Goal: Find contact information

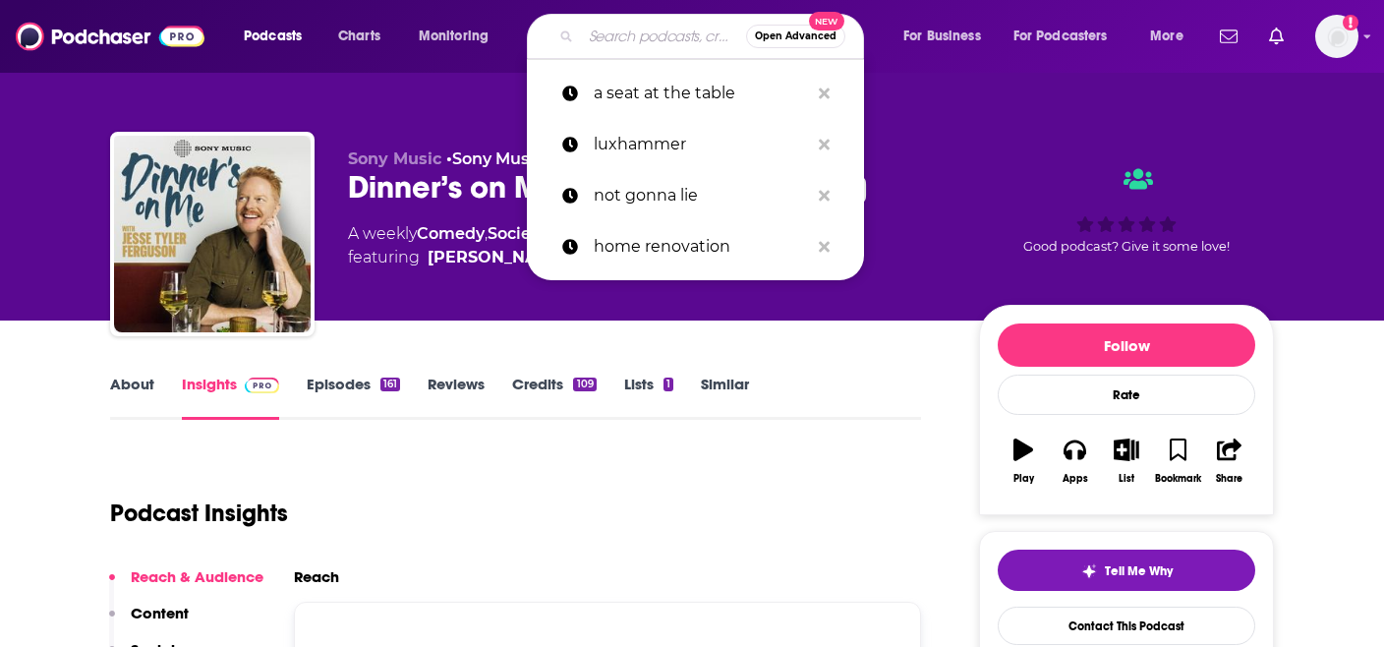
click at [606, 29] on input "Search podcasts, credits, & more..." at bounding box center [663, 36] width 165 height 31
click at [1332, 38] on img "Logged in as emma.garth" at bounding box center [1336, 36] width 43 height 43
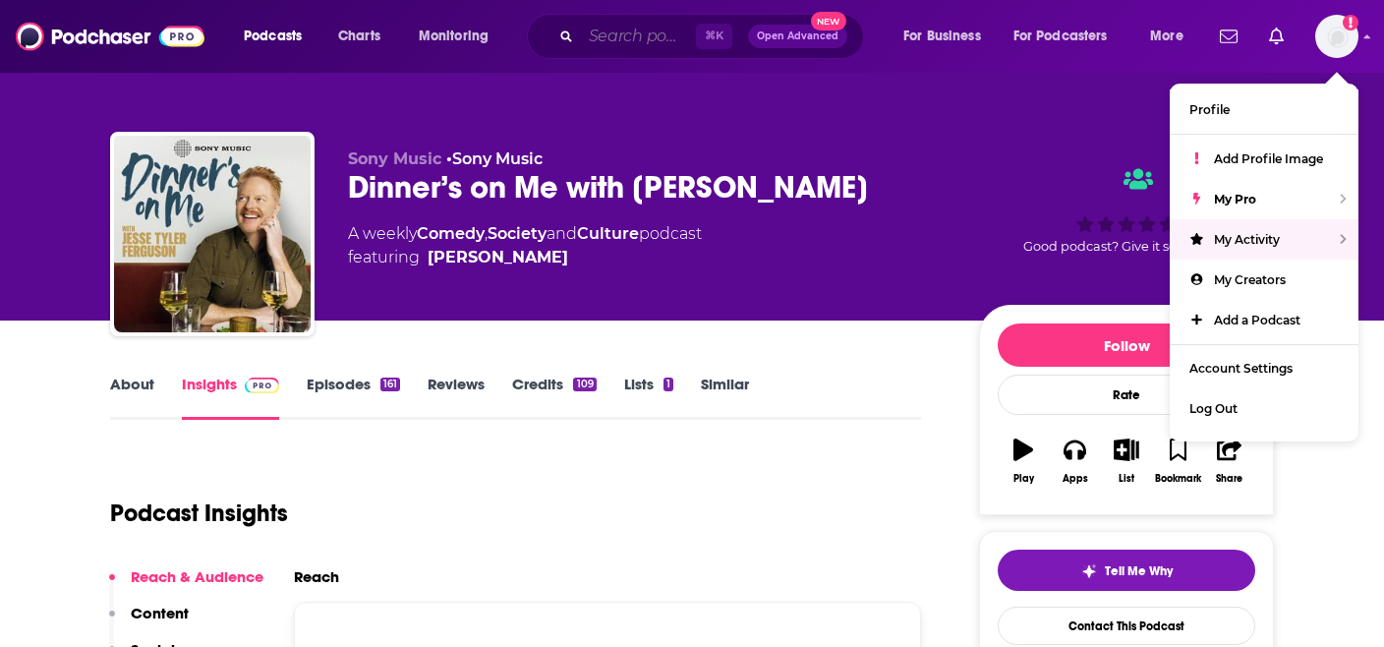
click at [636, 35] on input "Search podcasts, credits, & more..." at bounding box center [638, 36] width 115 height 31
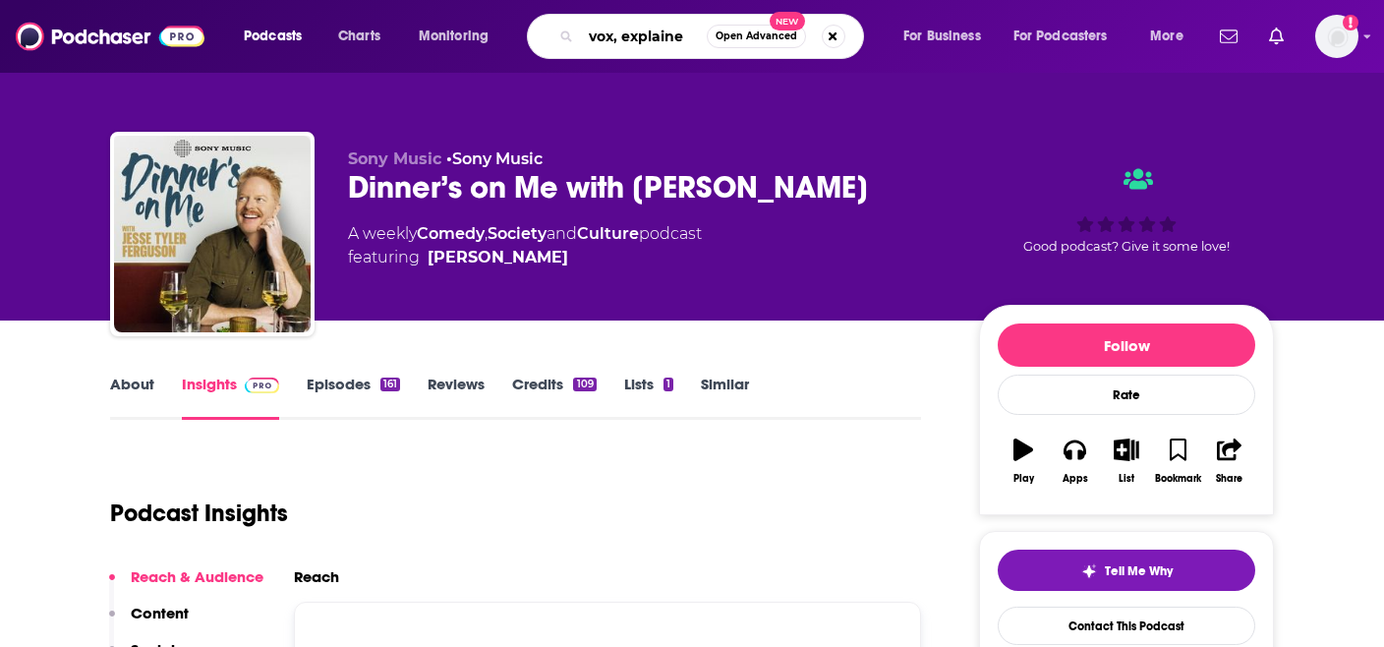
type input "vox, explained"
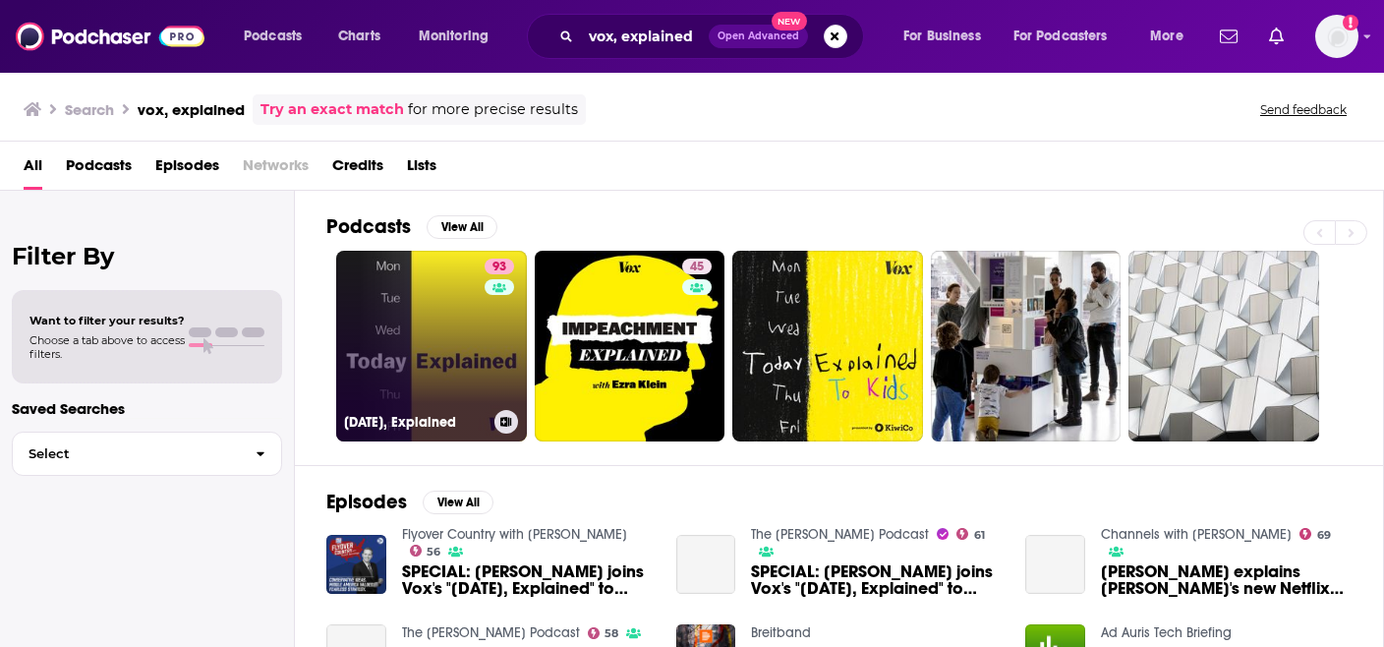
click at [436, 314] on link "93 [DATE], Explained" at bounding box center [431, 346] width 191 height 191
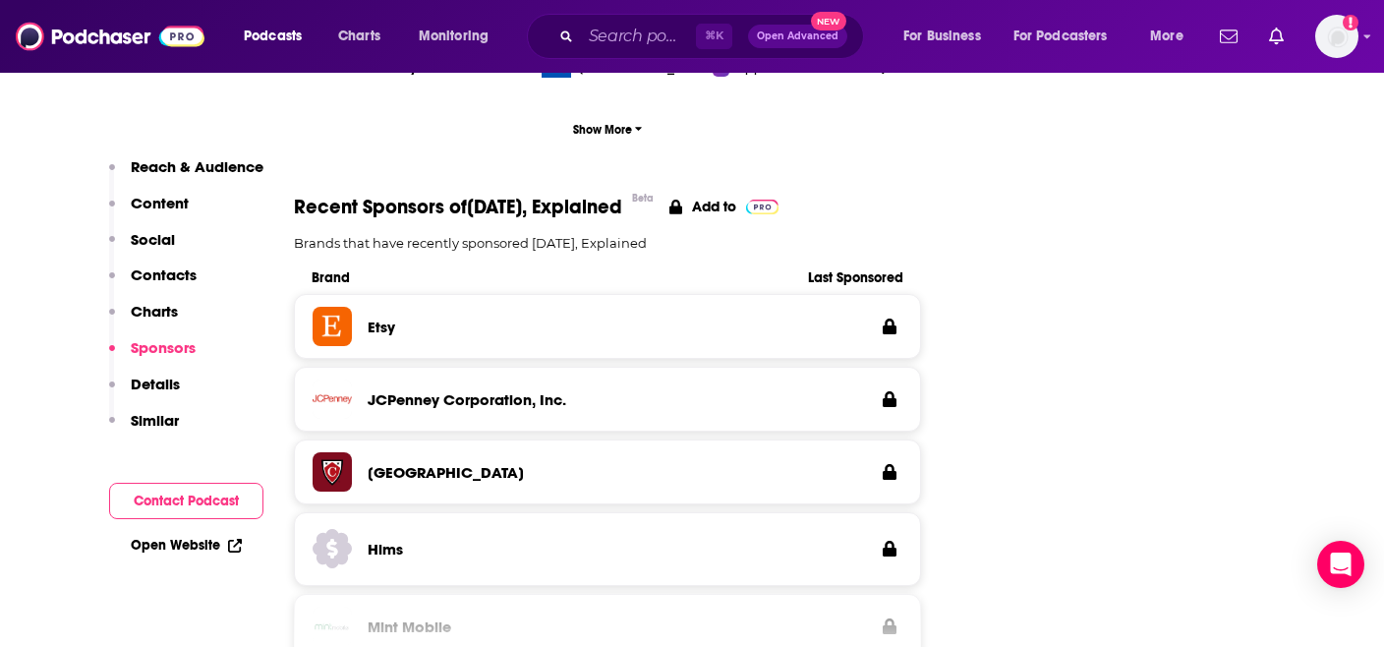
scroll to position [2535, 0]
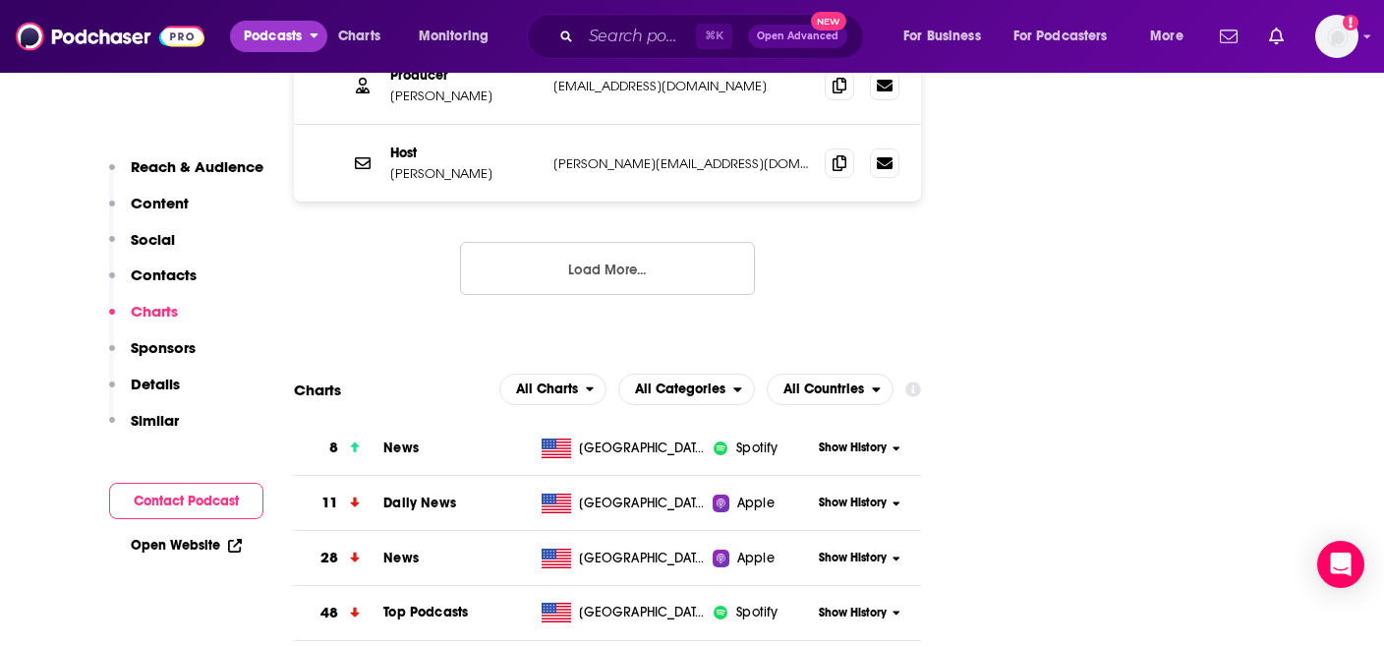
click at [278, 32] on span "Podcasts" at bounding box center [273, 37] width 58 height 28
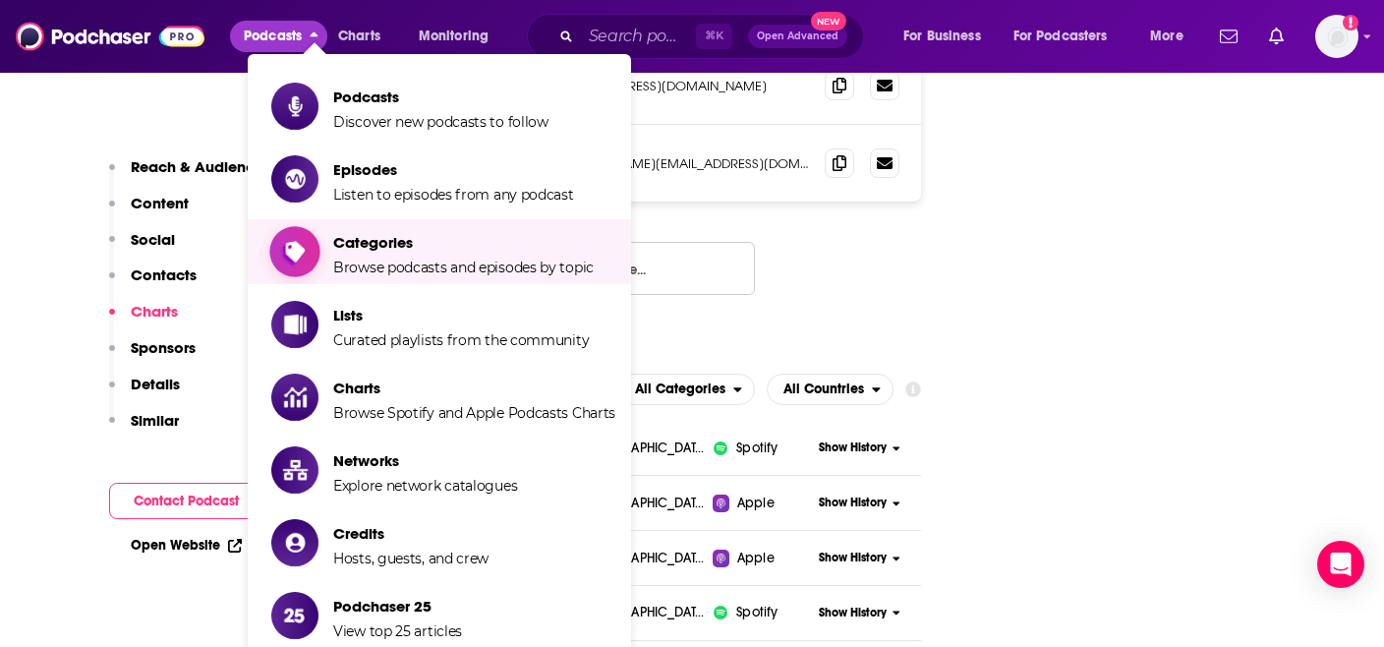
click at [449, 246] on span "Categories" at bounding box center [463, 242] width 260 height 19
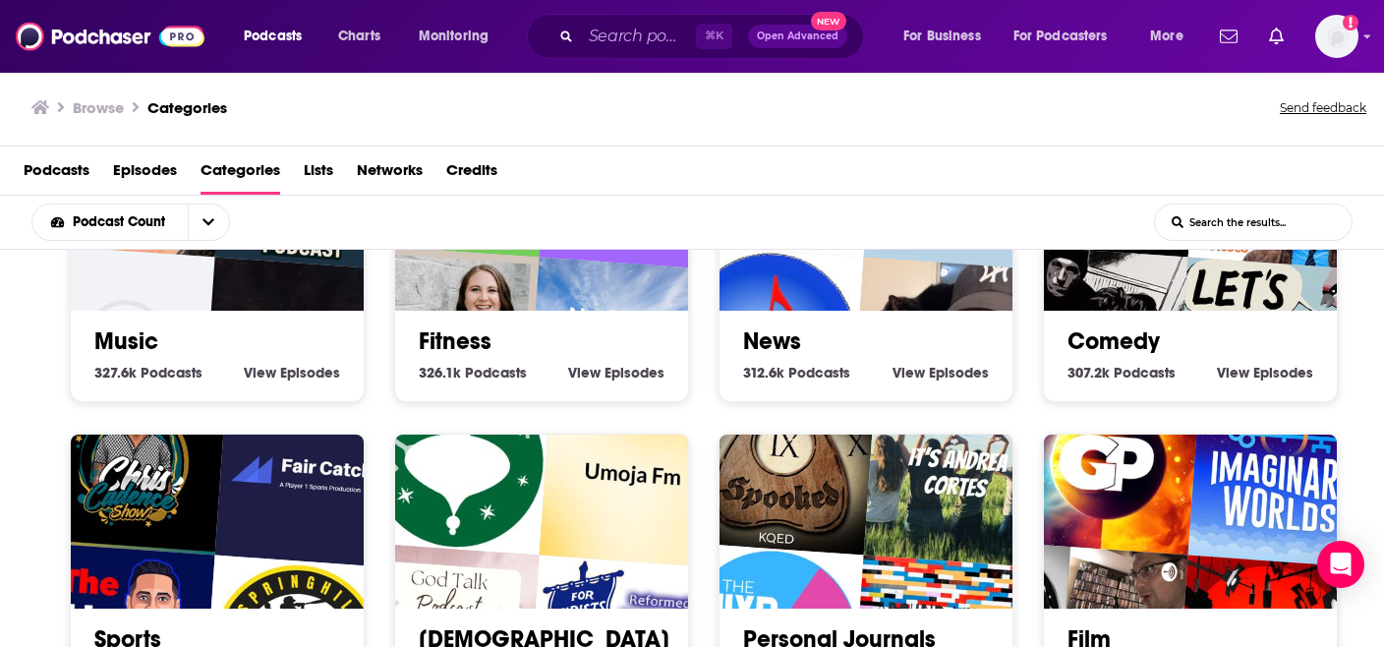
scroll to position [671, 0]
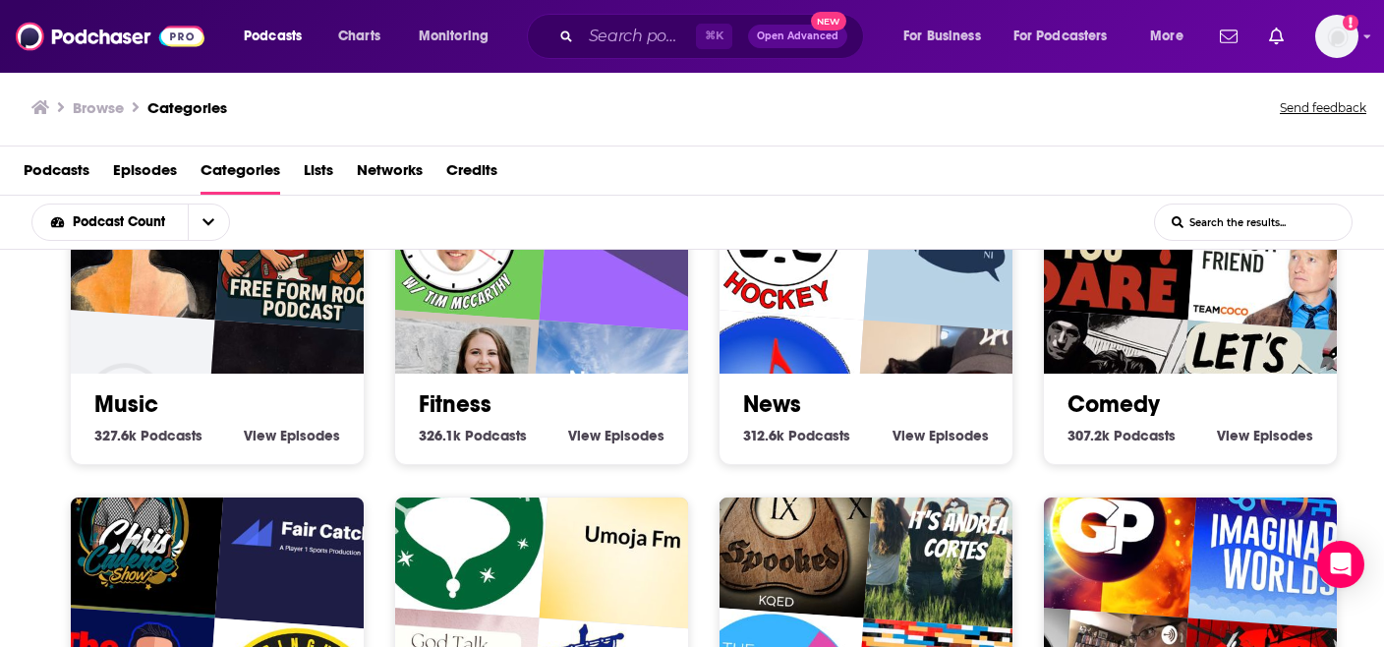
click at [861, 386] on div "News 312.6k News Podcasts View News Episodes" at bounding box center [865, 410] width 261 height 75
click at [834, 287] on img "Off the Wall Hockey Show" at bounding box center [782, 227] width 188 height 188
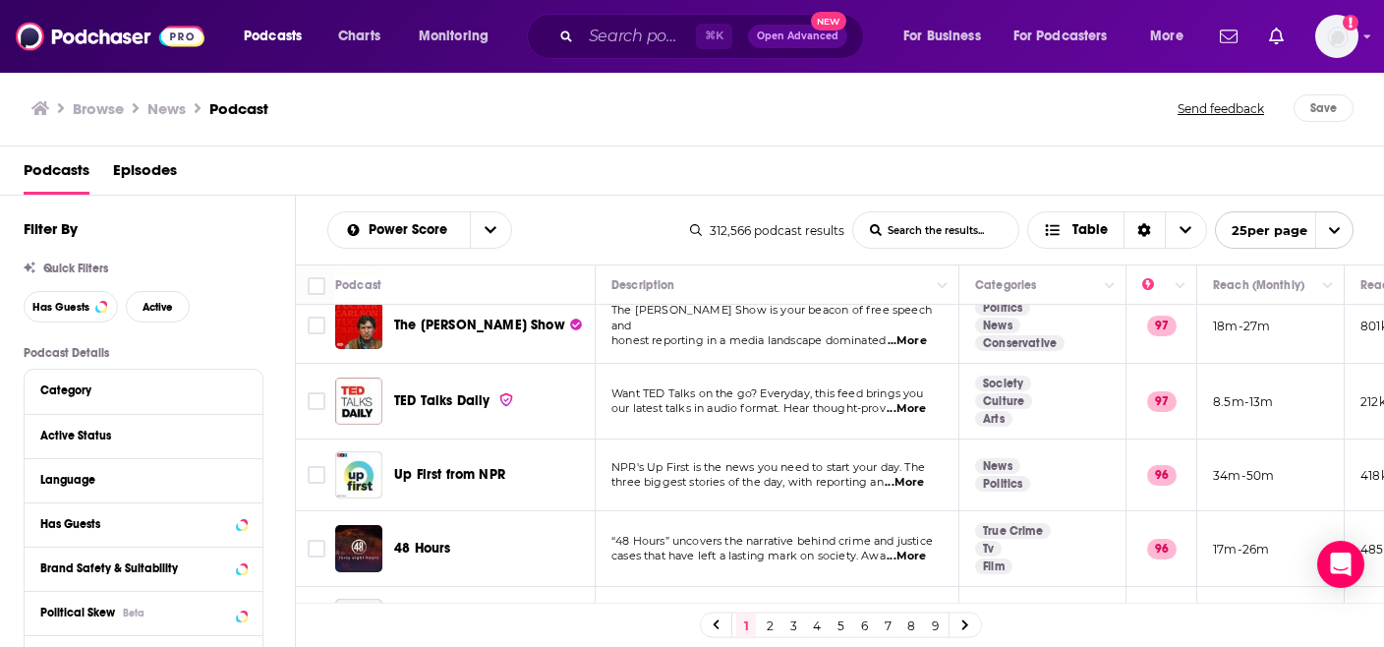
scroll to position [357, 0]
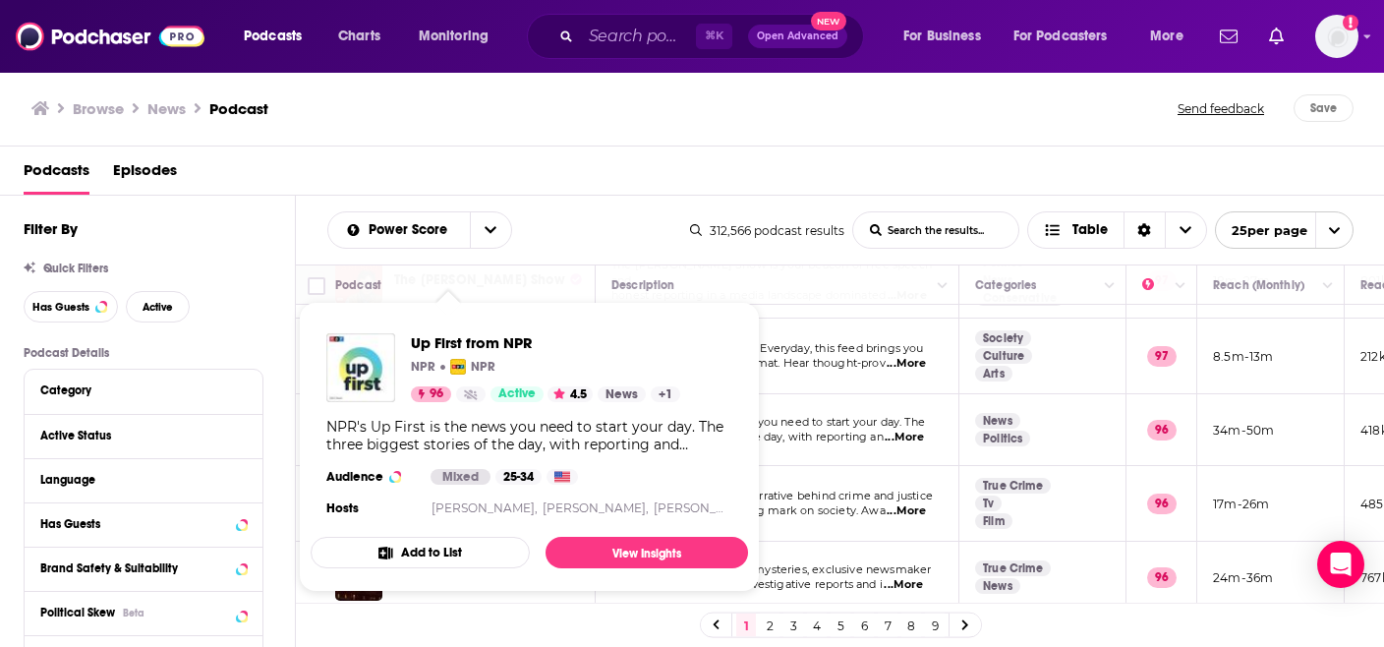
click at [479, 426] on div "NPR's Up First is the news you need to start your day. The three biggest storie…" at bounding box center [529, 435] width 406 height 35
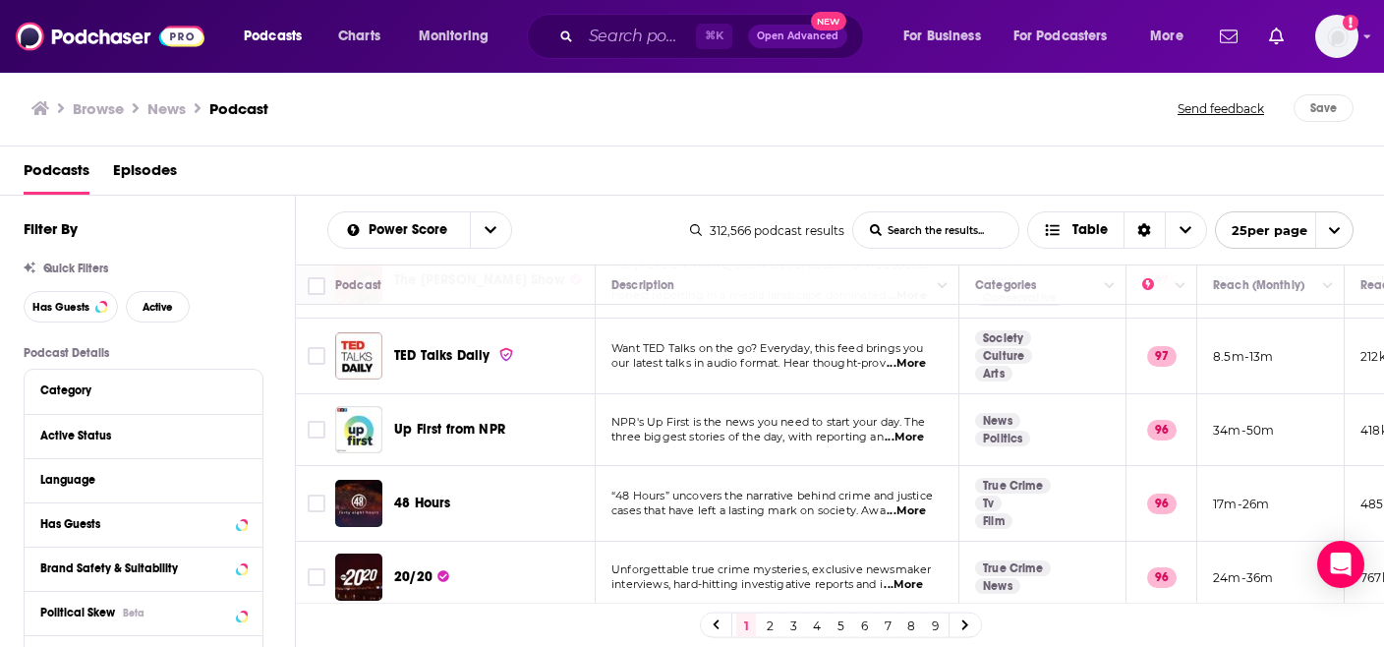
click at [578, 163] on div "Podcasts Episodes" at bounding box center [697, 174] width 1346 height 40
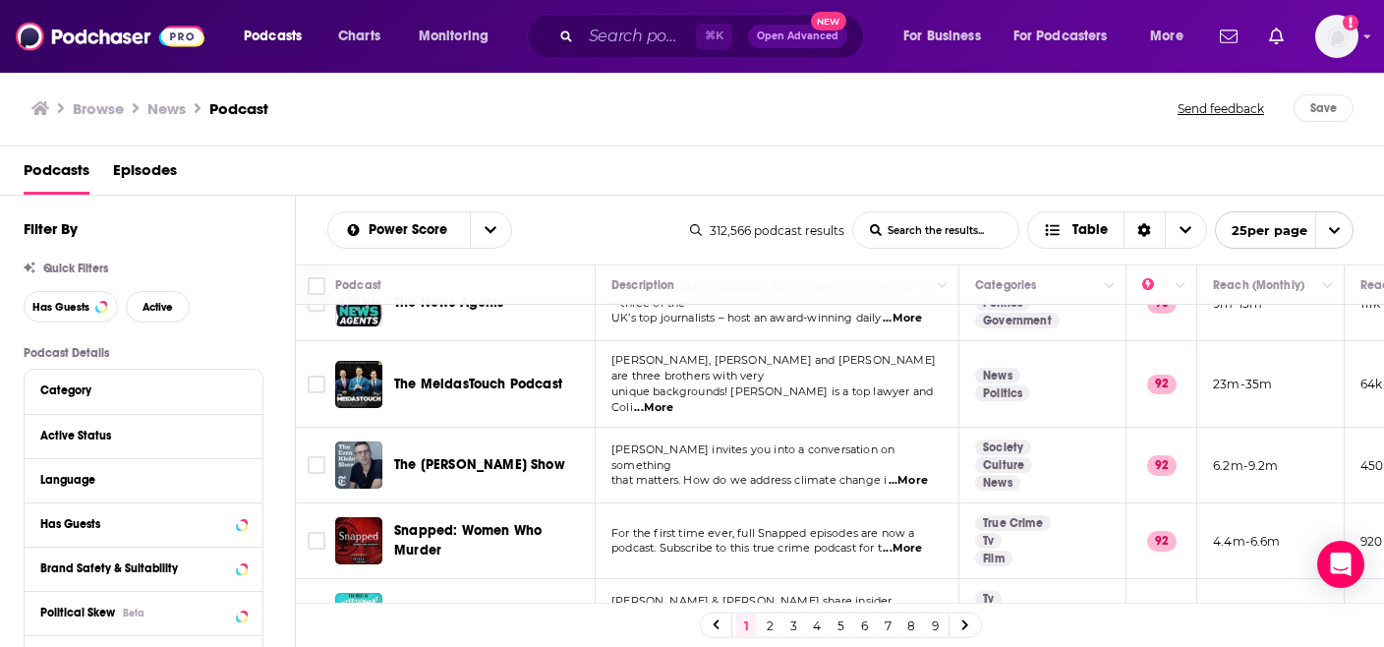
scroll to position [1562, 0]
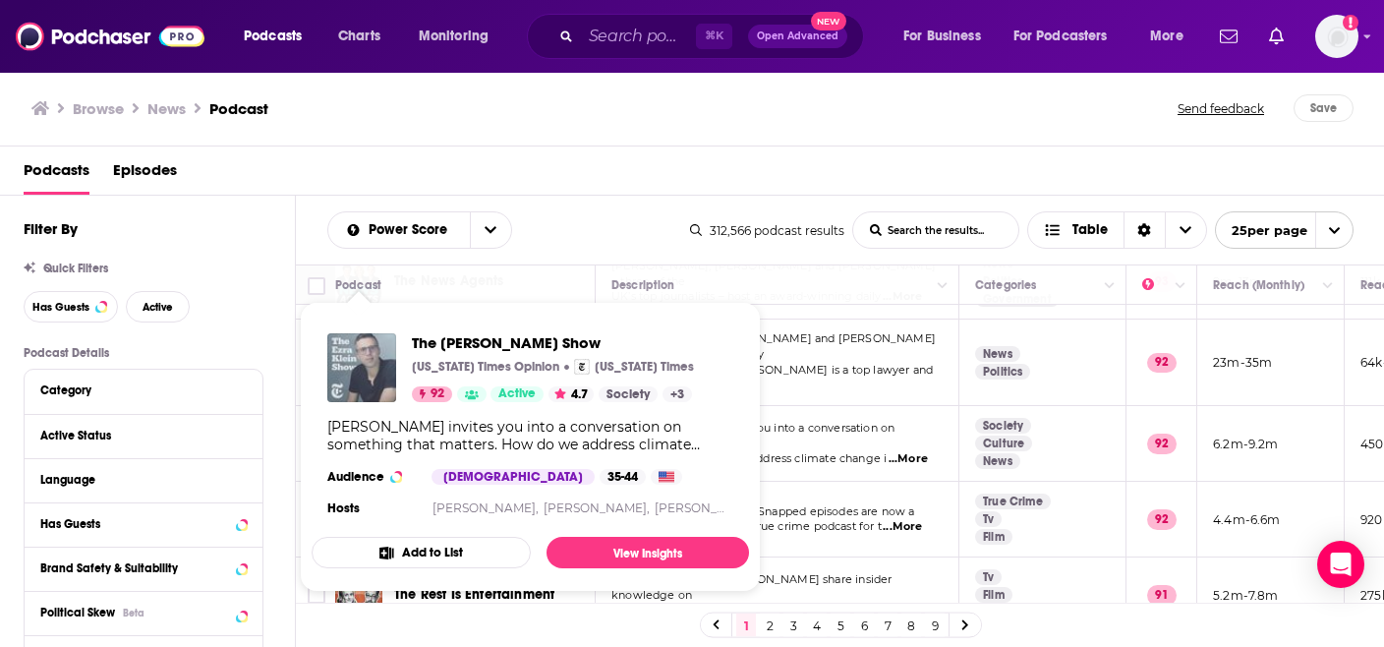
click at [375, 379] on img "The Ezra Klein Show" at bounding box center [361, 367] width 69 height 69
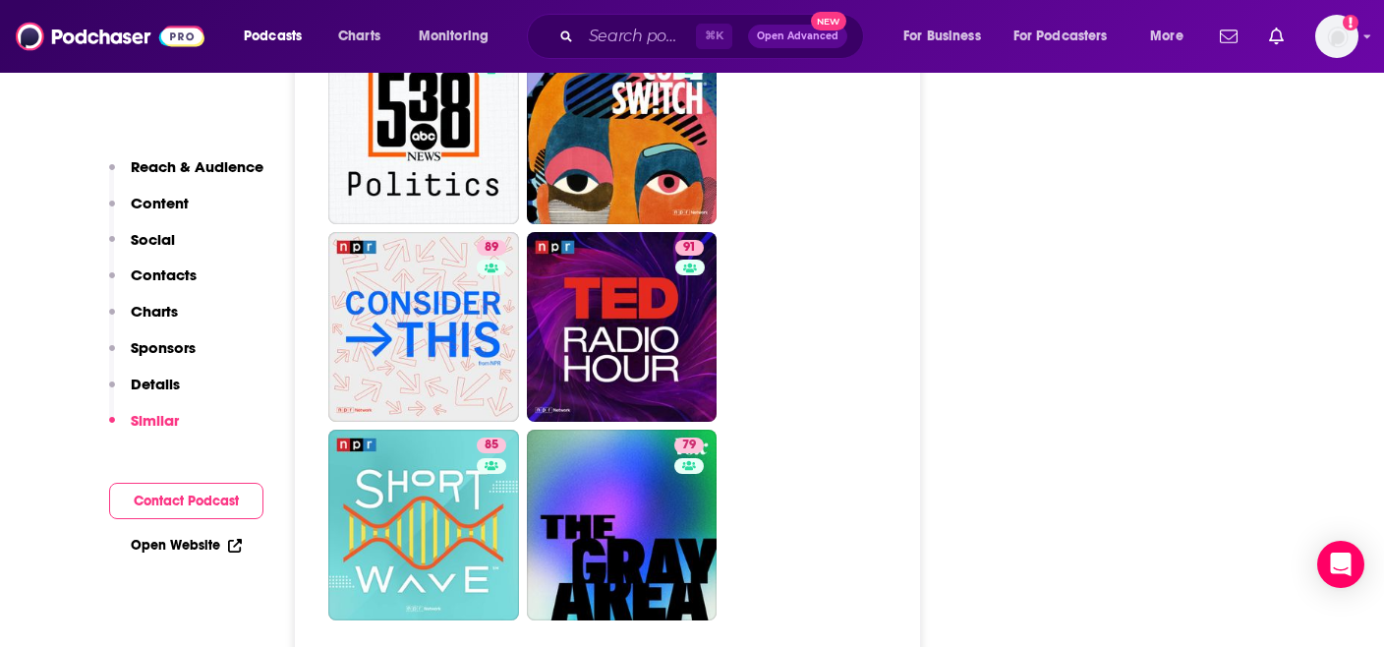
scroll to position [6270, 0]
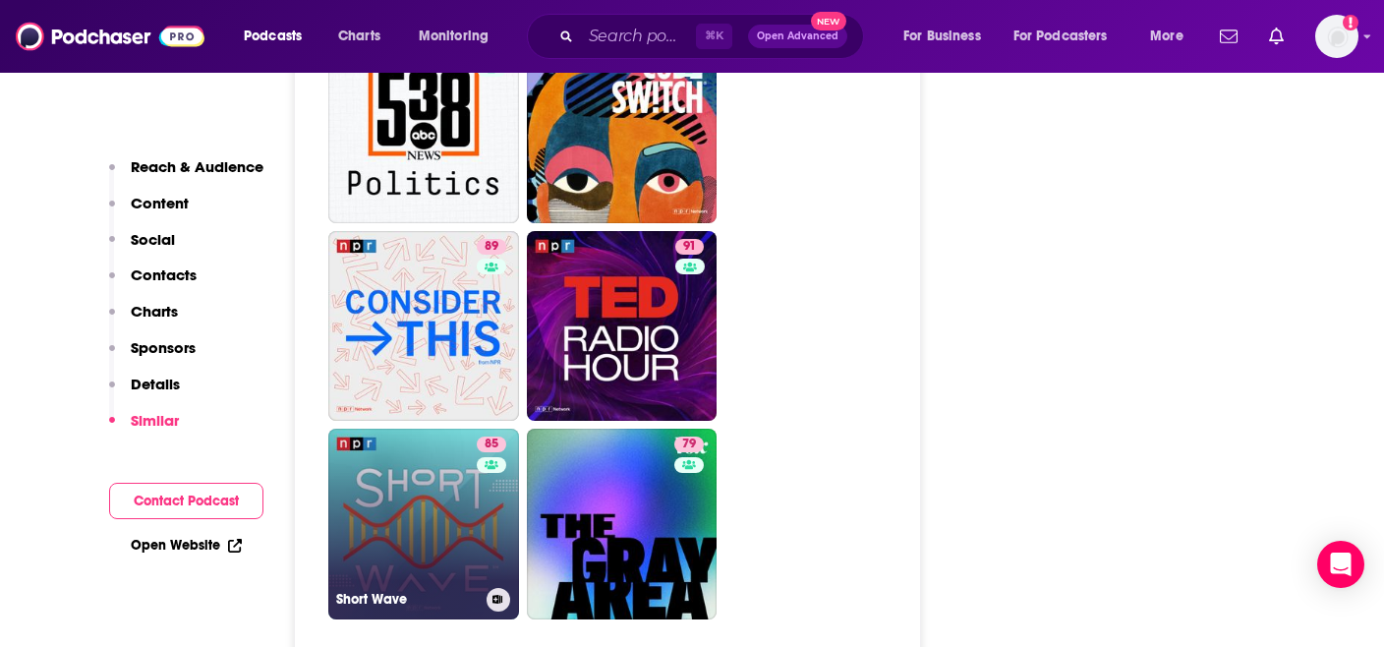
click at [406, 429] on link "85 Short Wave" at bounding box center [423, 524] width 191 height 191
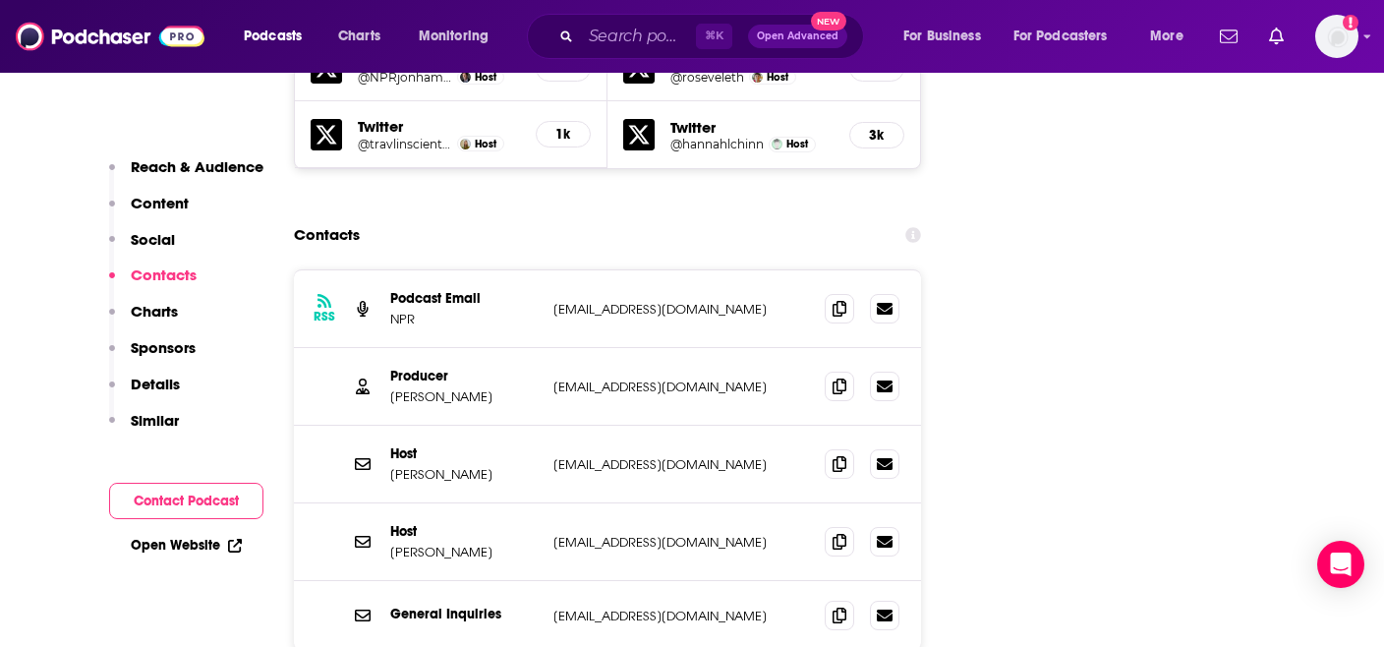
scroll to position [2129, 0]
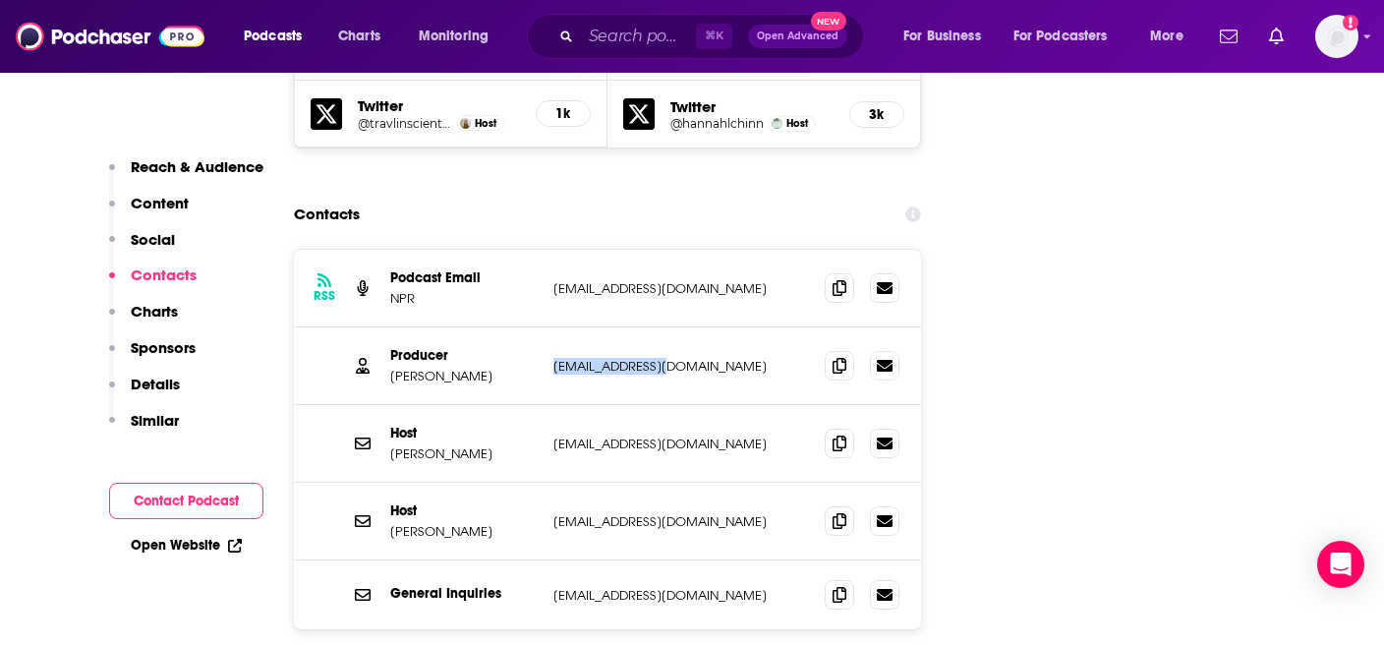
drag, startPoint x: 690, startPoint y: 323, endPoint x: 552, endPoint y: 323, distance: 137.6
click at [552, 327] on div "Producer [PERSON_NAME] [EMAIL_ADDRESS][DOMAIN_NAME] [EMAIL_ADDRESS][DOMAIN_NAME]" at bounding box center [607, 366] width 627 height 78
copy p "[EMAIL_ADDRESS][DOMAIN_NAME]"
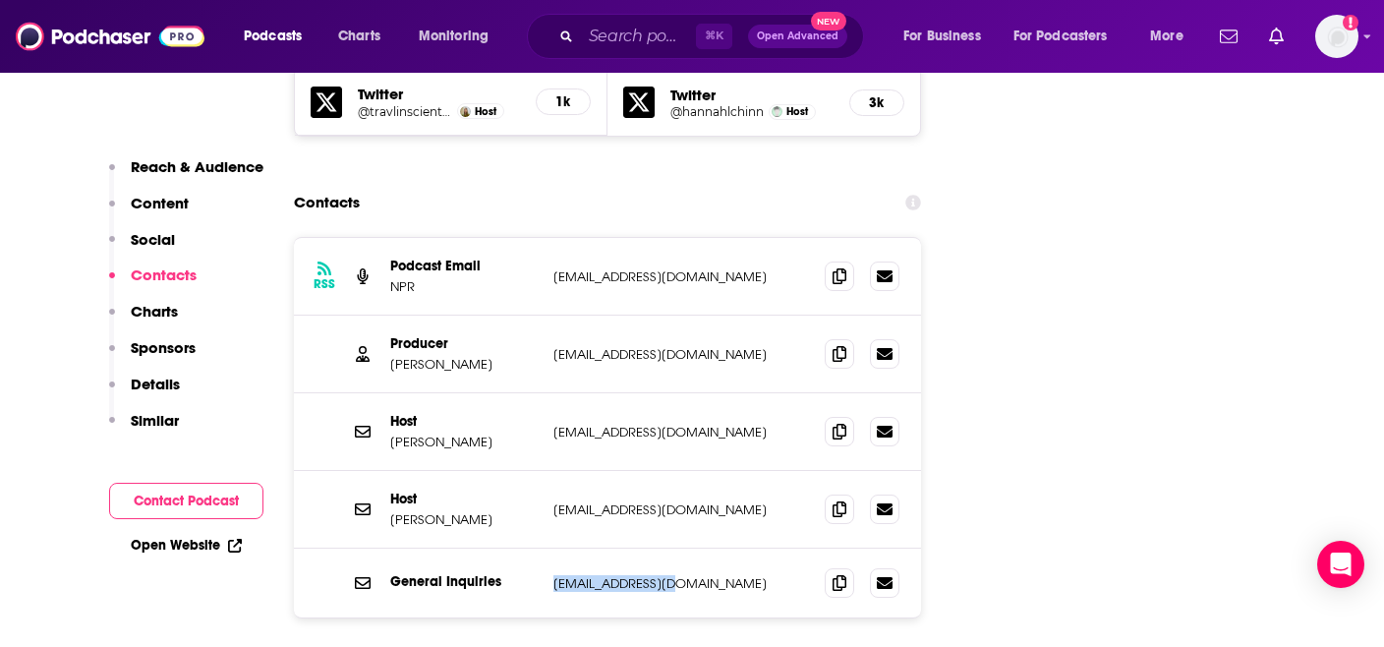
drag, startPoint x: 684, startPoint y: 548, endPoint x: 549, endPoint y: 541, distance: 134.9
click at [549, 548] on div "General Inquiries [EMAIL_ADDRESS][DOMAIN_NAME] [EMAIL_ADDRESS][DOMAIN_NAME]" at bounding box center [607, 582] width 627 height 69
copy p "[EMAIL_ADDRESS][DOMAIN_NAME]"
type input "[URL][DOMAIN_NAME][PERSON_NAME]"
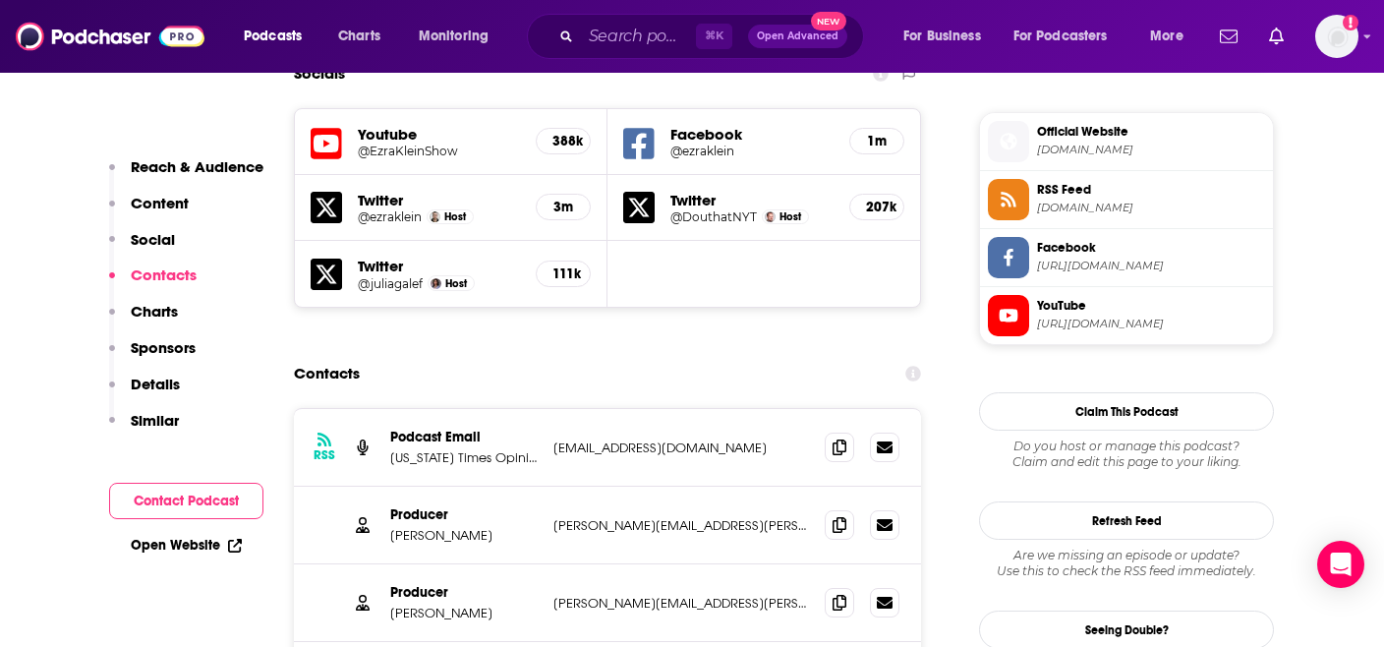
scroll to position [1765, 0]
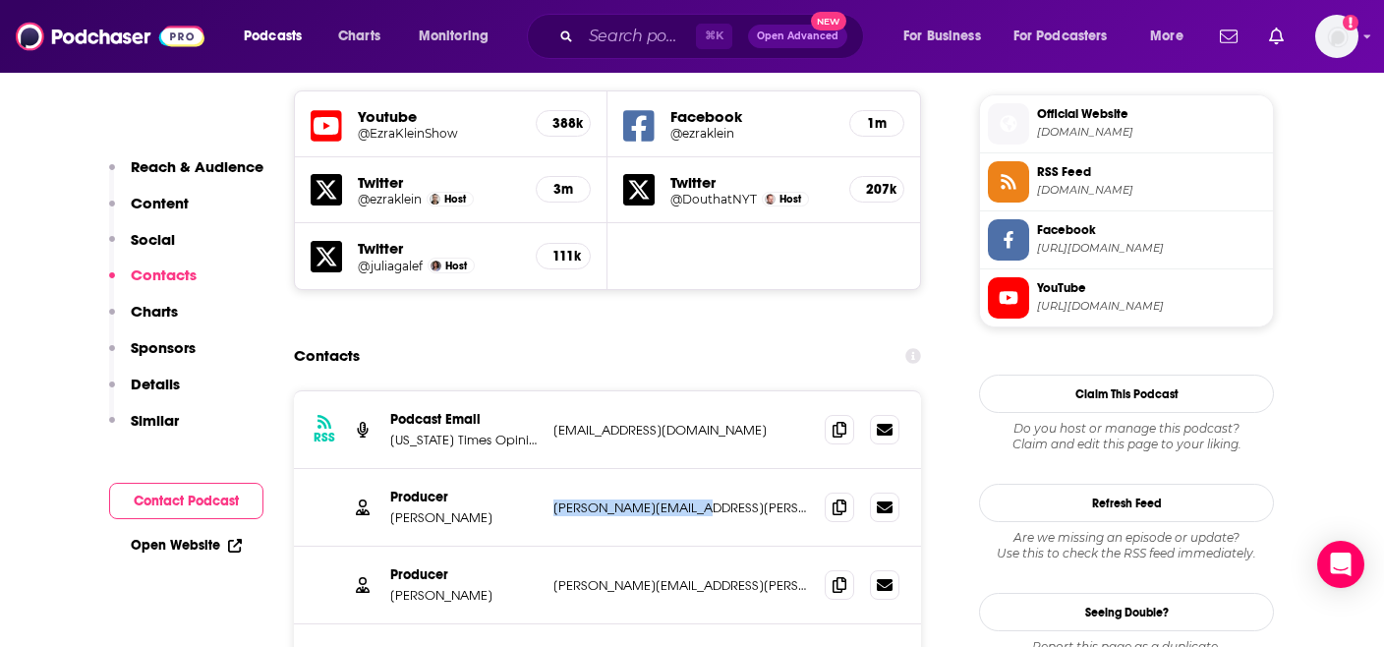
drag, startPoint x: 717, startPoint y: 391, endPoint x: 552, endPoint y: 394, distance: 165.1
click at [552, 469] on div "Producer [PERSON_NAME] [PERSON_NAME][EMAIL_ADDRESS][PERSON_NAME][DOMAIN_NAME] […" at bounding box center [607, 508] width 627 height 78
copy p "[PERSON_NAME][EMAIL_ADDRESS][PERSON_NAME][DOMAIN_NAME]"
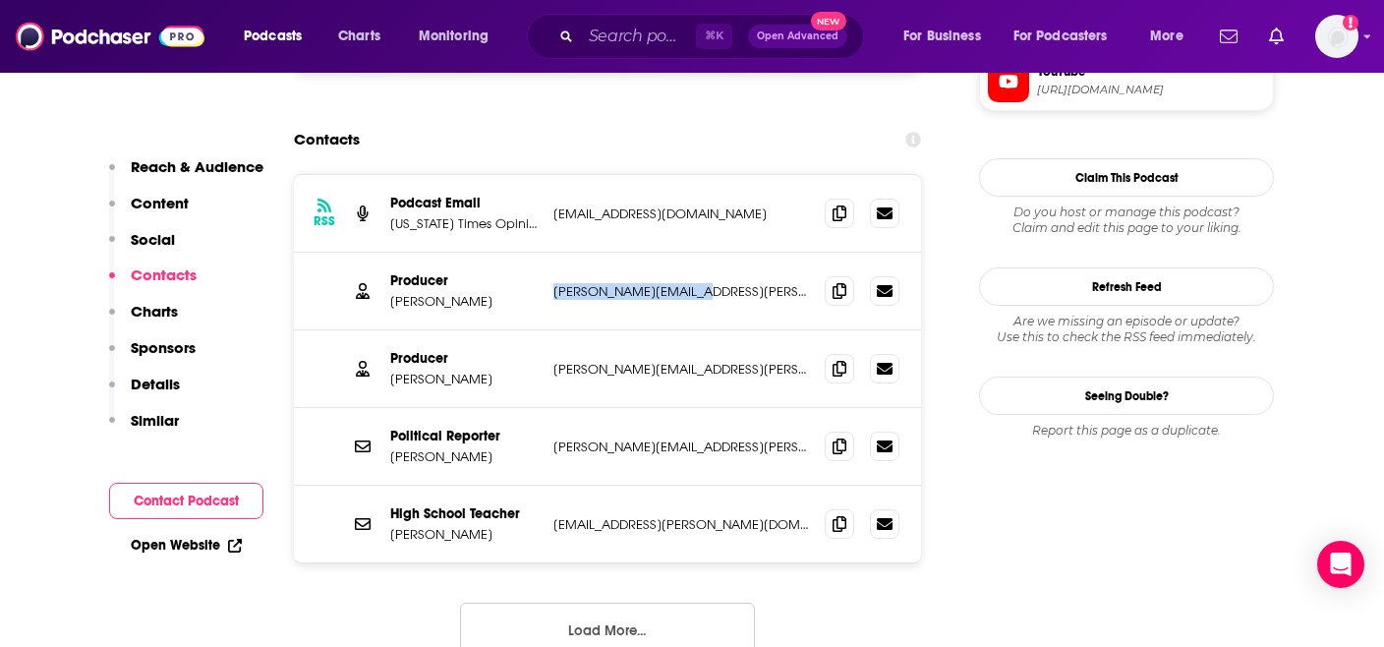
scroll to position [1997, 0]
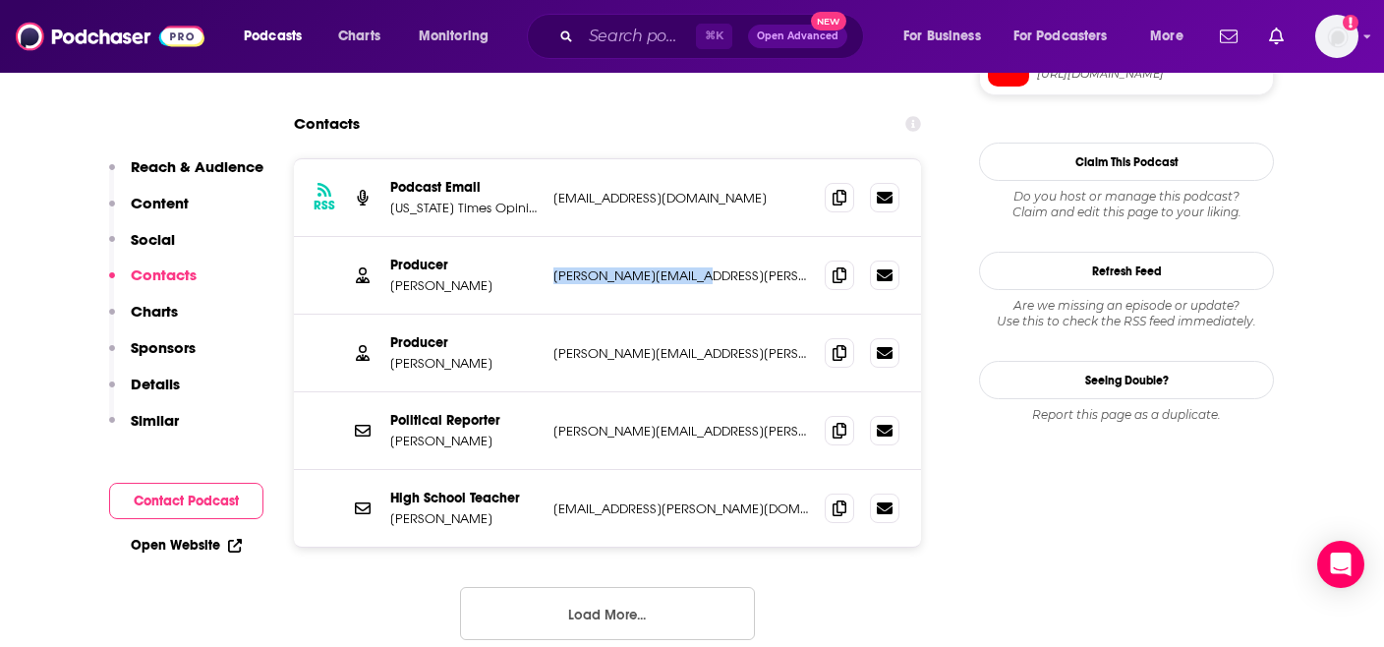
click at [633, 587] on button "Load More..." at bounding box center [607, 613] width 295 height 53
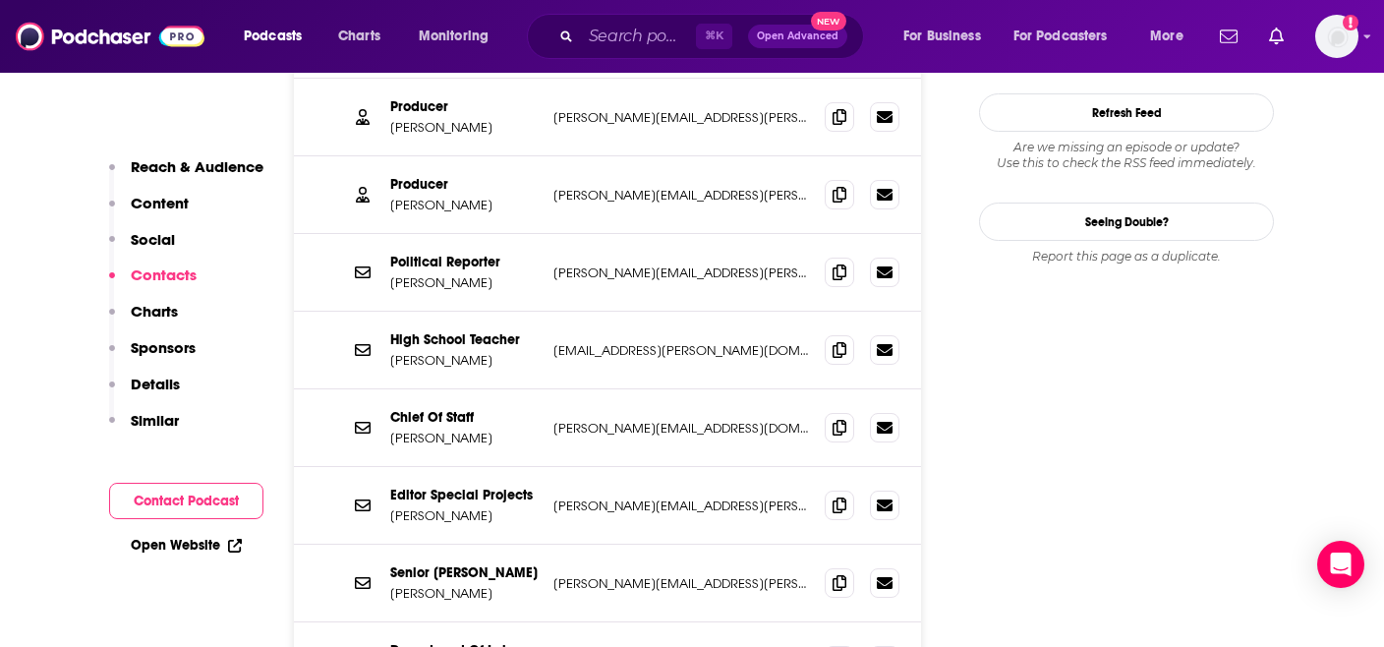
scroll to position [2150, 0]
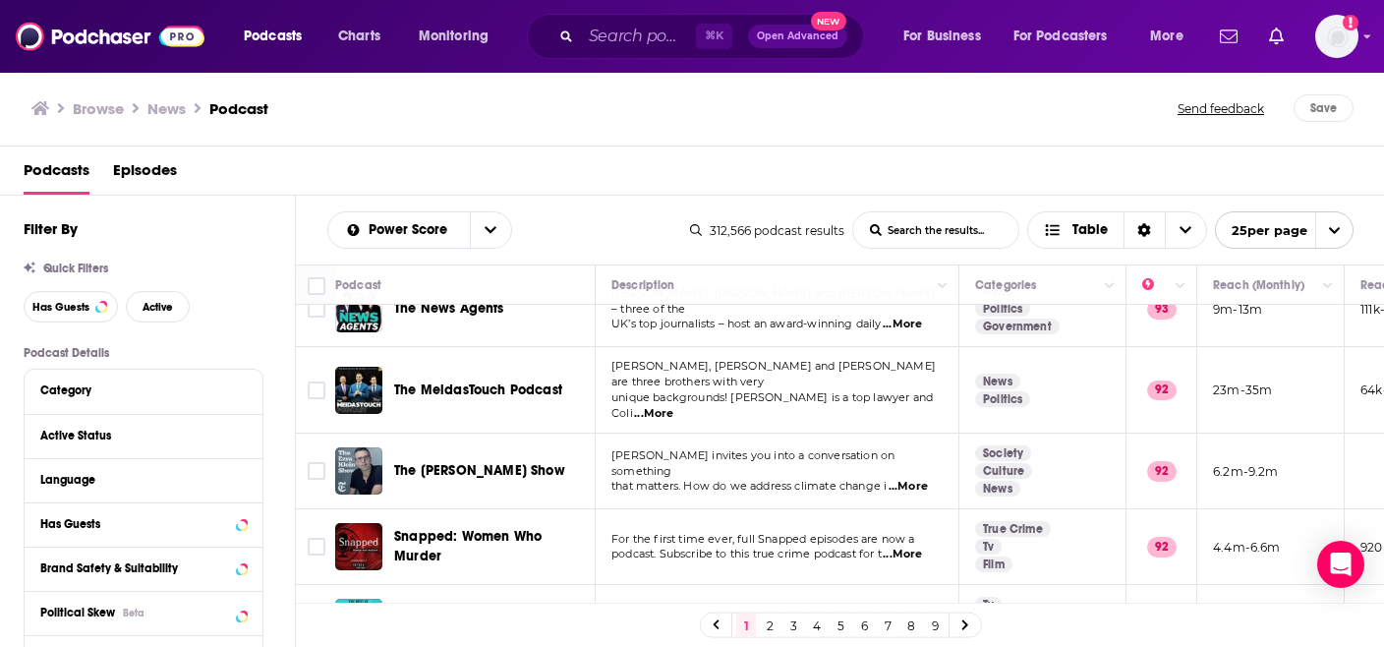
scroll to position [1562, 0]
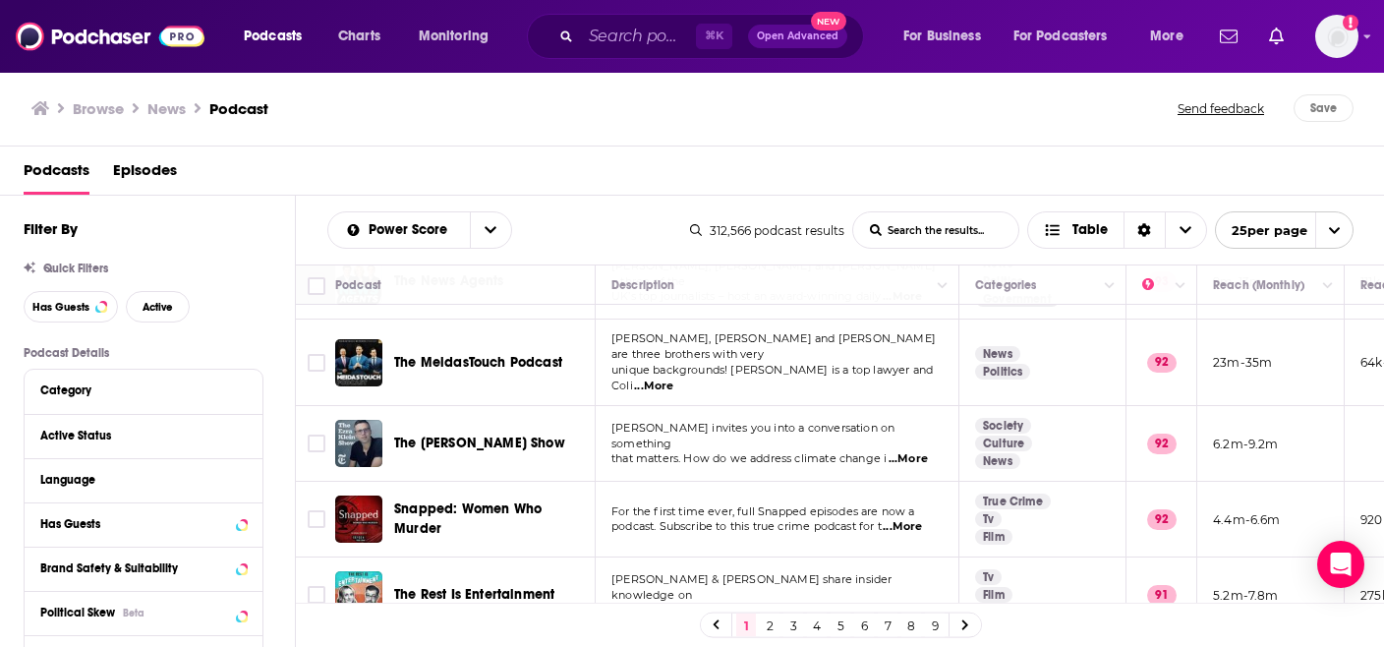
click at [769, 625] on link "2" at bounding box center [770, 625] width 20 height 24
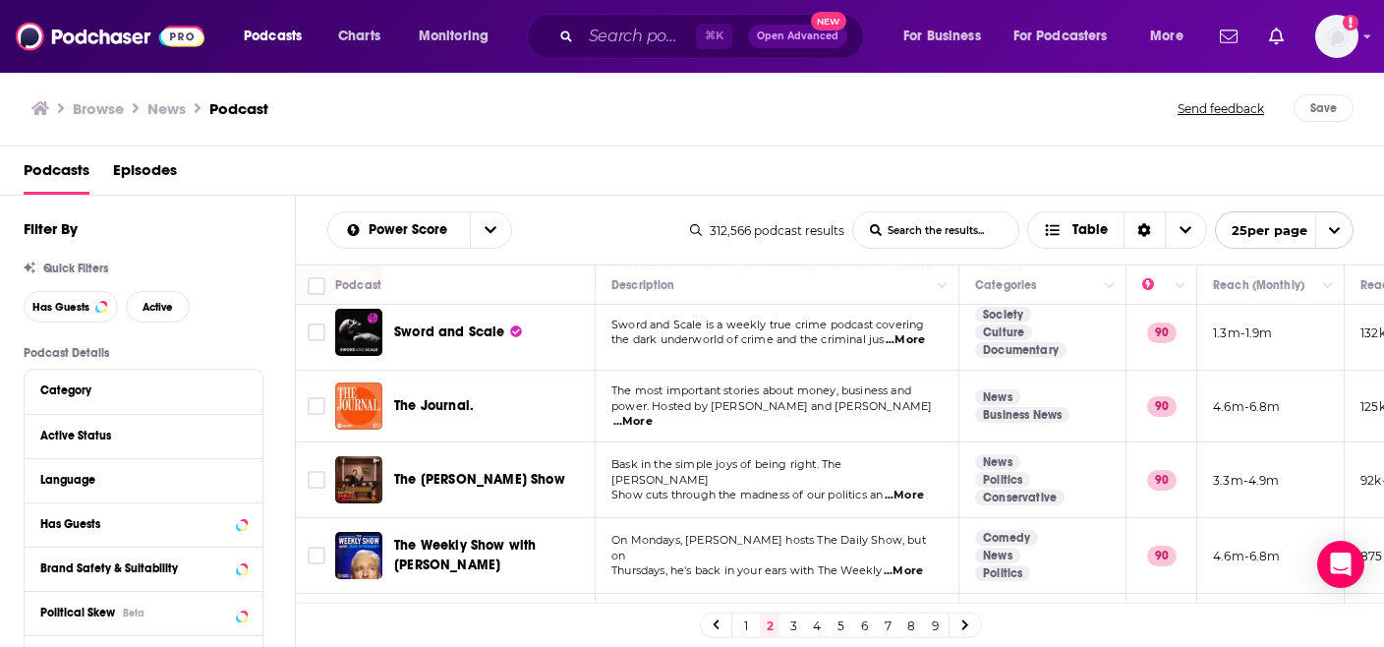
scroll to position [382, 0]
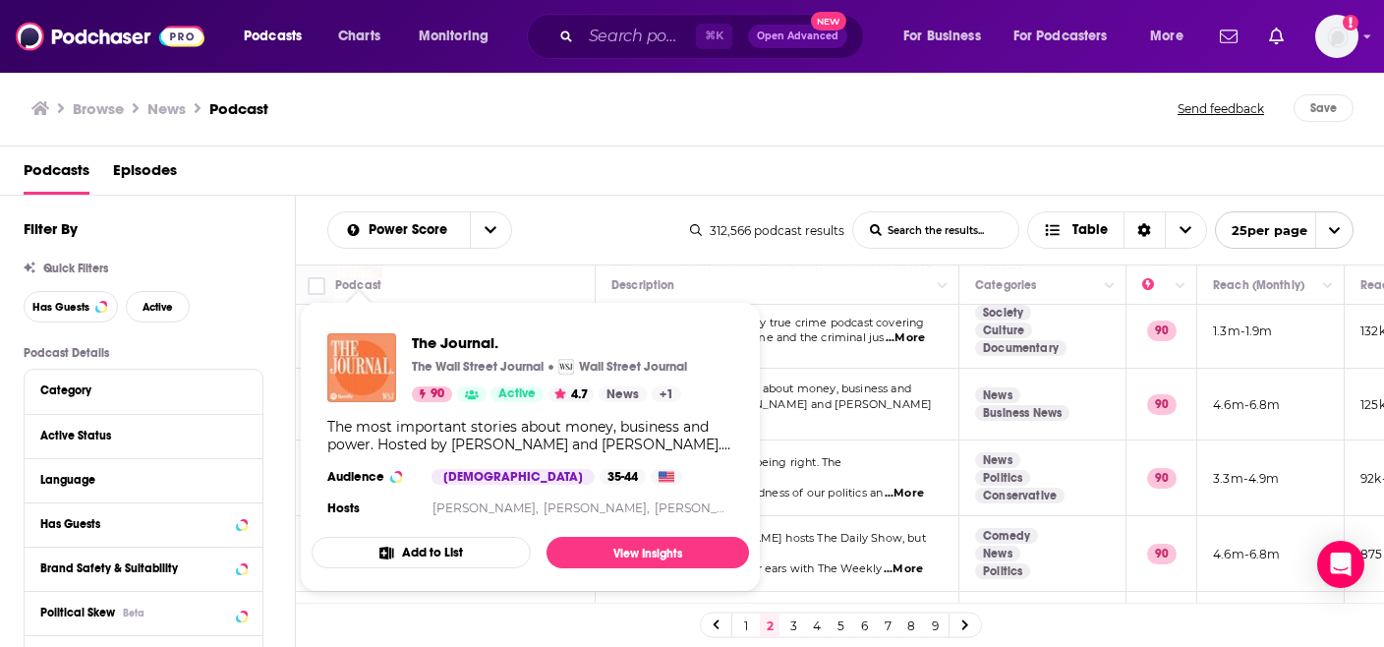
click at [374, 400] on img "The Journal." at bounding box center [361, 367] width 69 height 69
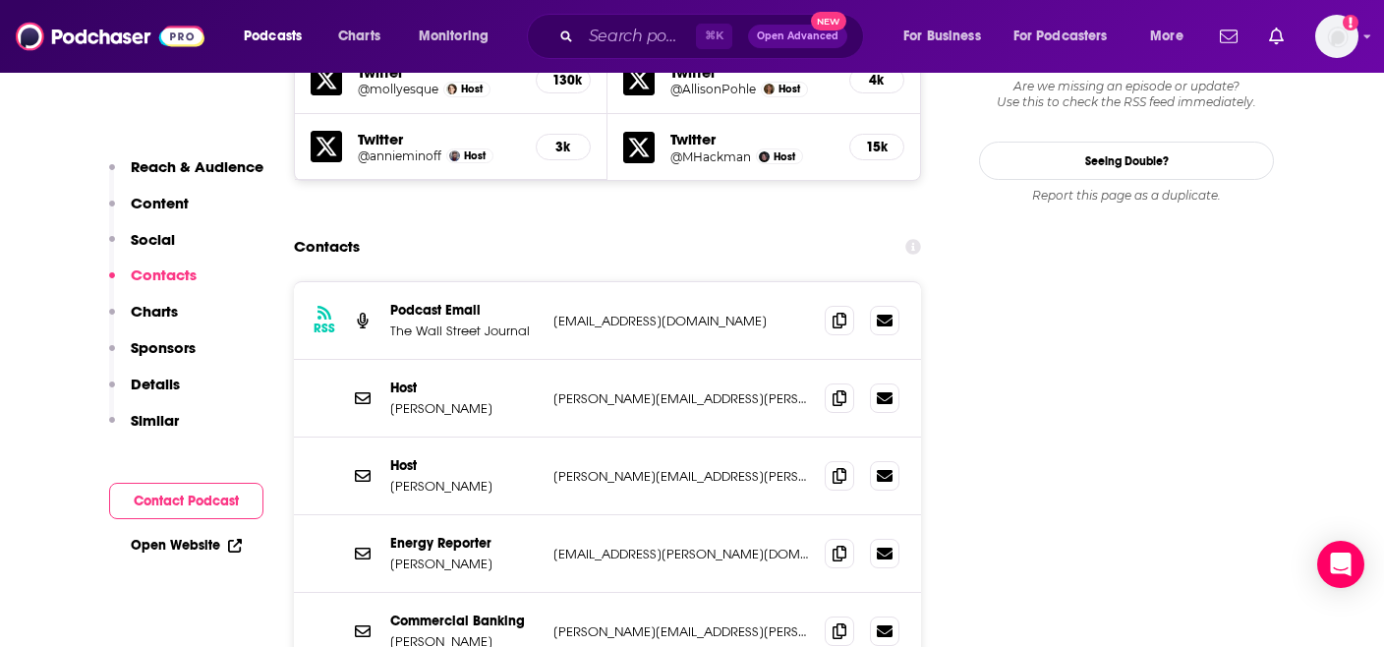
scroll to position [2136, 0]
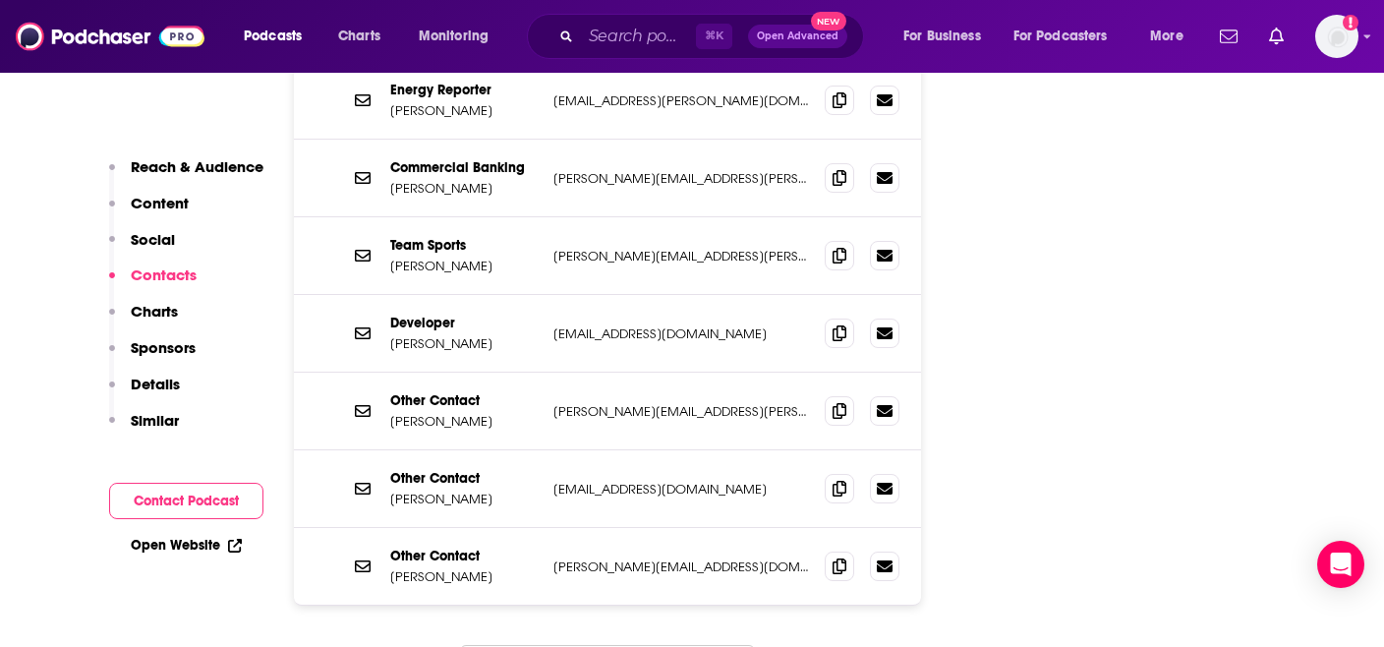
scroll to position [2595, 0]
